Goal: Complete application form

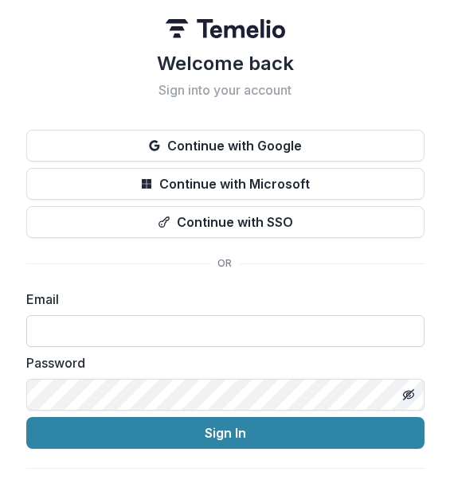
click at [166, 333] on input at bounding box center [225, 331] width 398 height 32
type input "**********"
click at [403, 392] on icon "Toggle password visibility" at bounding box center [407, 394] width 8 height 6
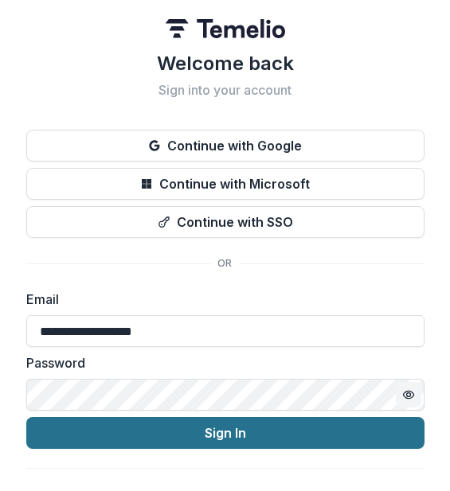
click at [259, 434] on button "Sign In" at bounding box center [225, 433] width 398 height 32
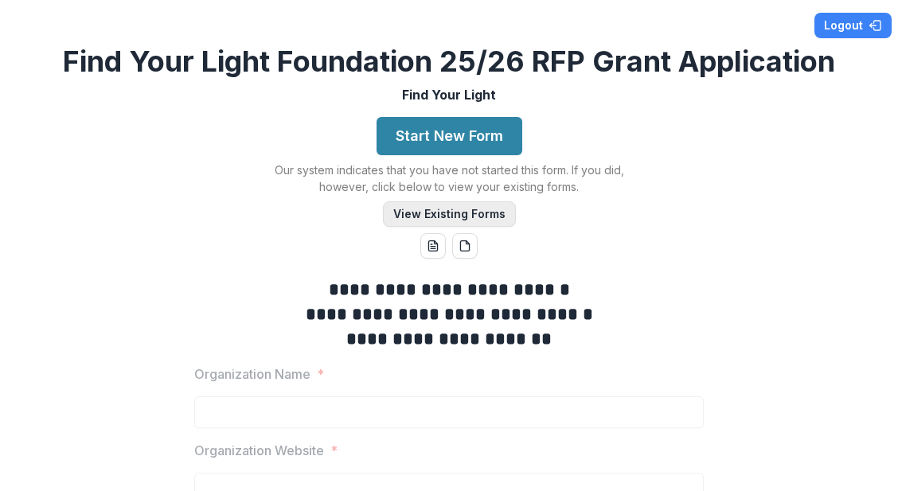
click at [449, 208] on button "View Existing Forms" at bounding box center [449, 213] width 133 height 25
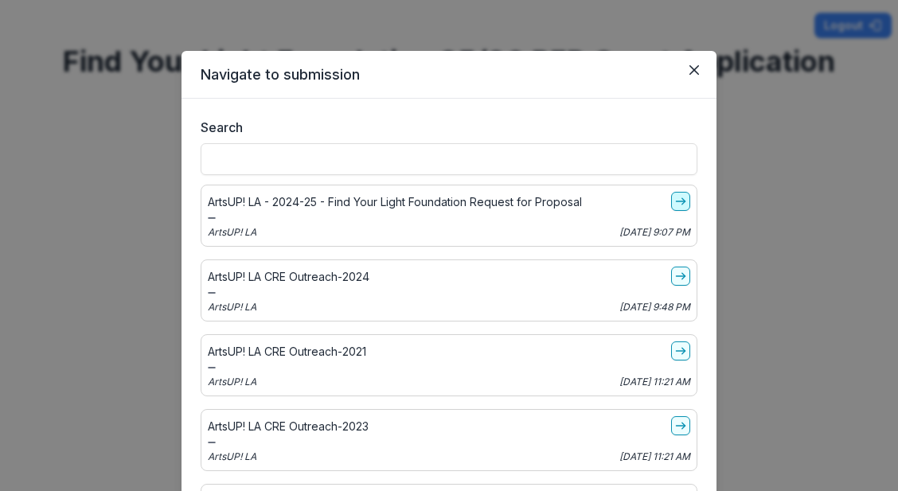
click at [449, 201] on line "go-to" at bounding box center [680, 201] width 9 height 0
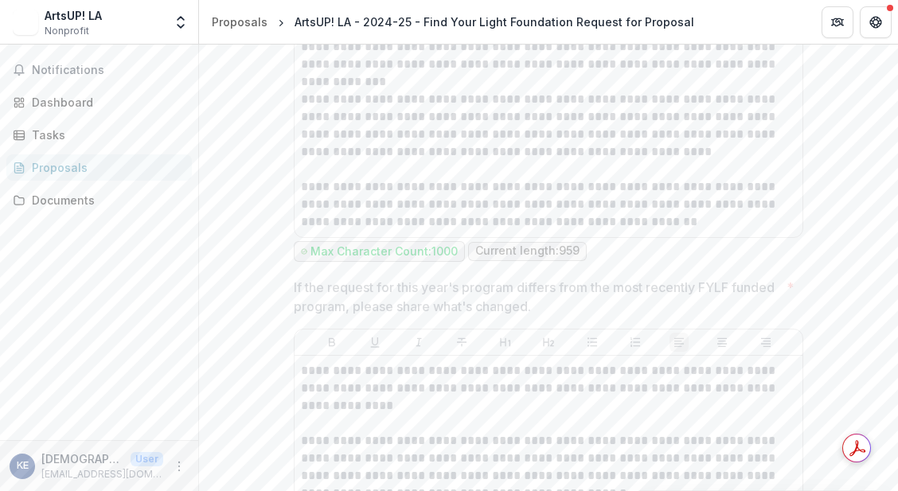
scroll to position [2546, 0]
